Goal: Task Accomplishment & Management: Manage account settings

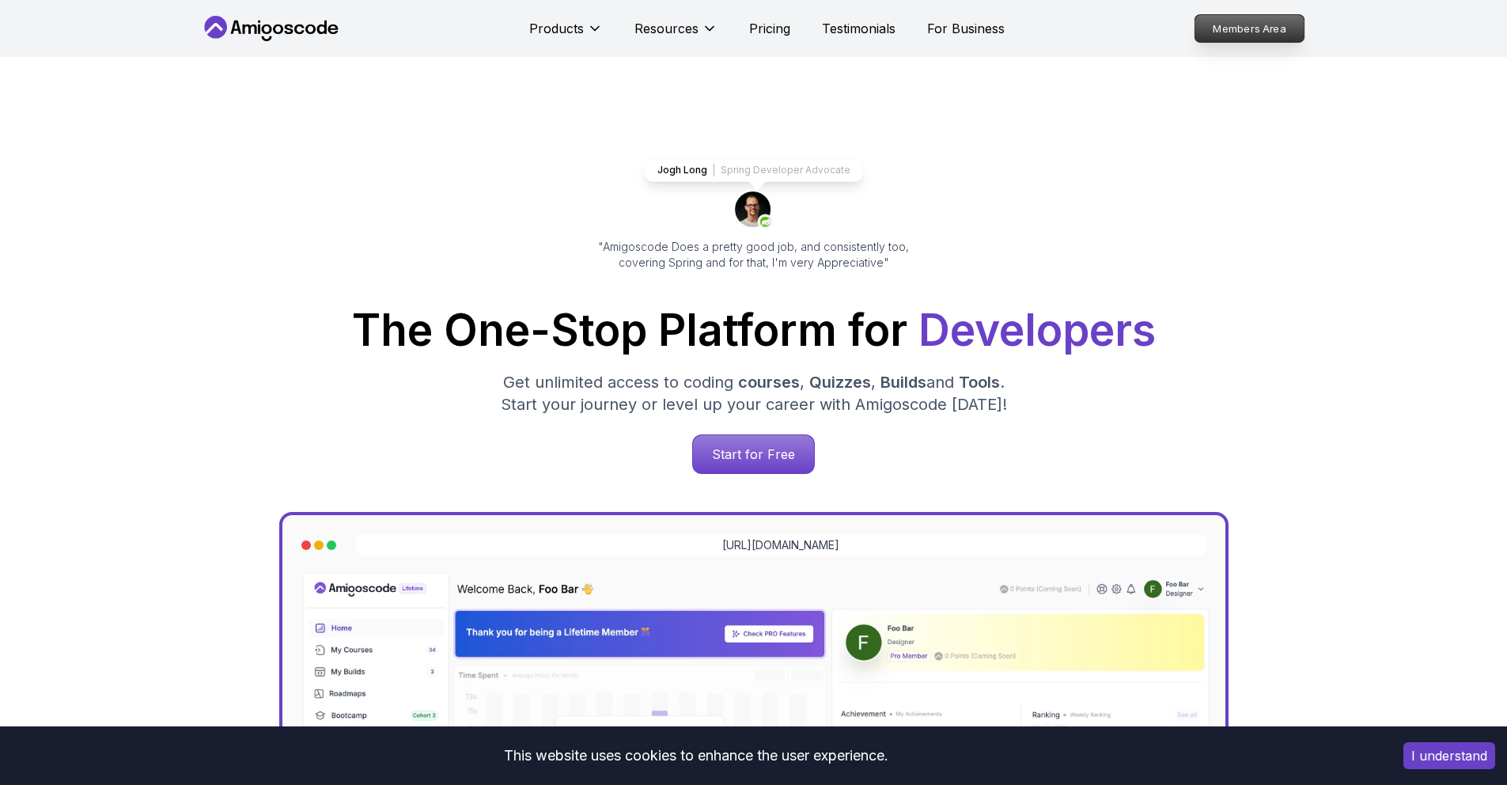
click at [1222, 38] on p "Members Area" at bounding box center [1249, 28] width 109 height 27
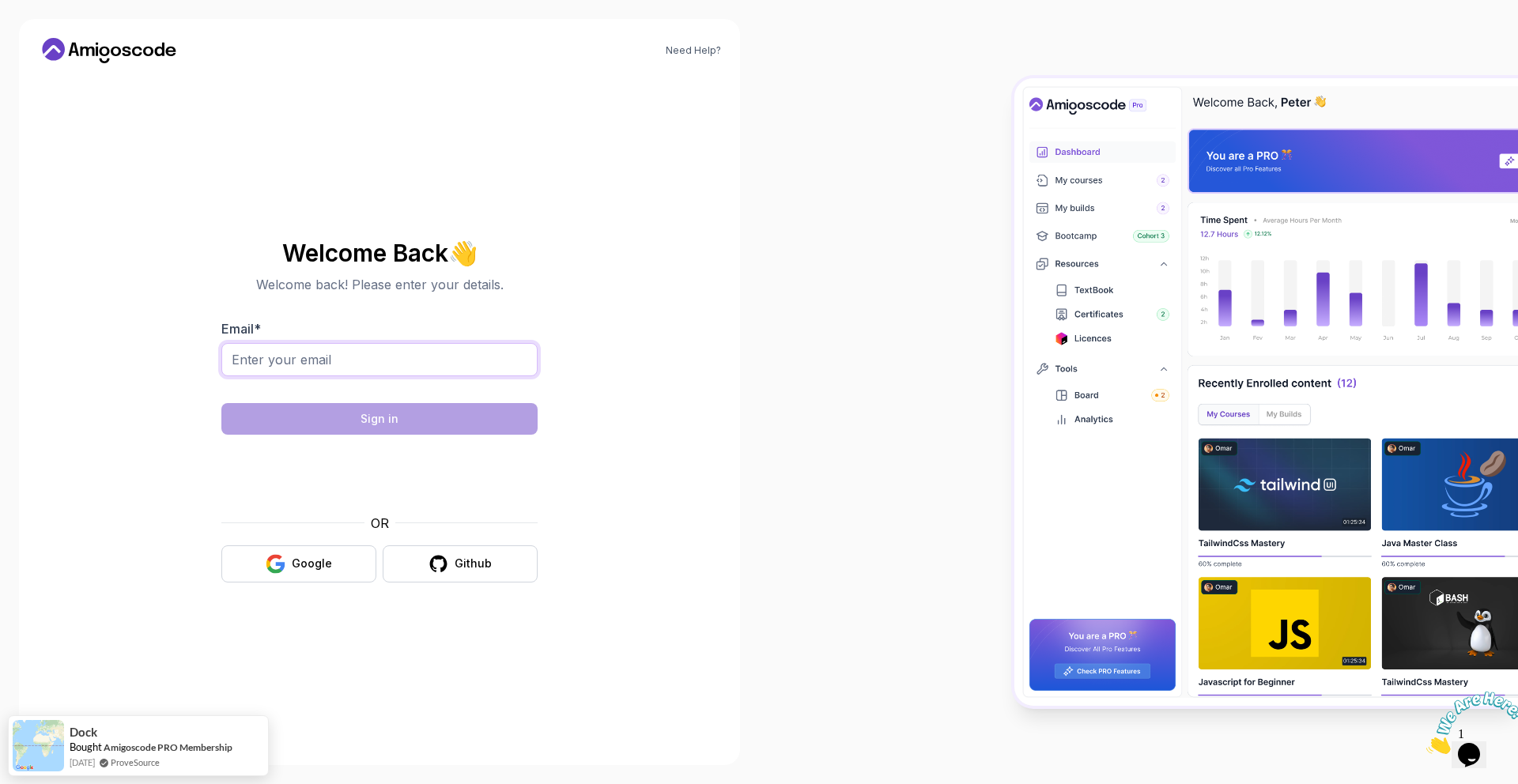
click at [449, 374] on input "Email *" at bounding box center [380, 359] width 316 height 33
type input "eksok"
